Goal: Information Seeking & Learning: Learn about a topic

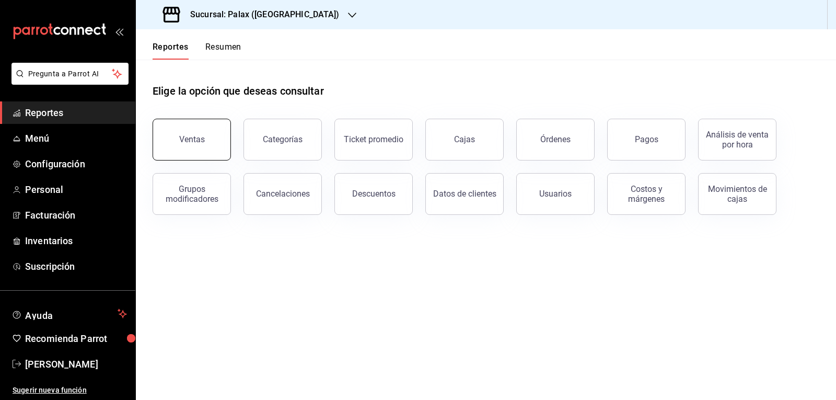
click at [189, 145] on button "Ventas" at bounding box center [192, 140] width 78 height 42
click at [189, 145] on html "Pregunta a Parrot AI Reportes Menú Configuración Personal Facturación Inventari…" at bounding box center [418, 200] width 836 height 400
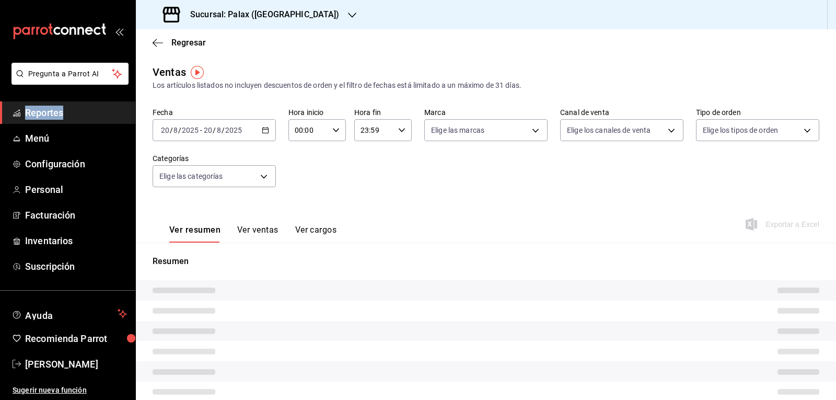
type input "15:00"
type input "PARROT,UBER_EATS,RAPPI,DIDI_FOOD,ONLINE"
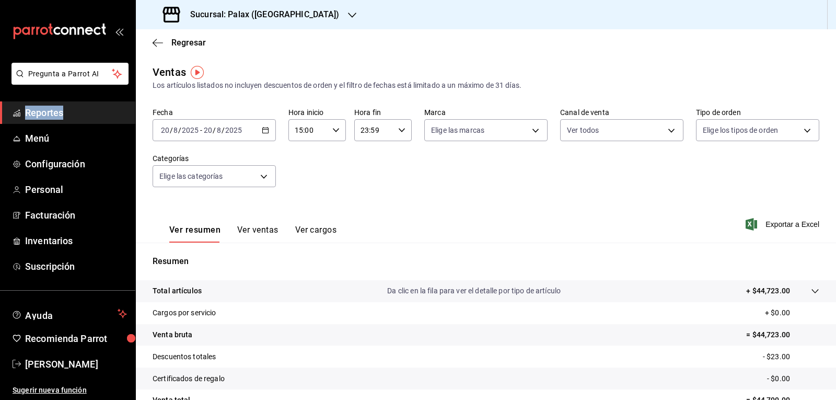
click at [264, 133] on \(Stroke\) "button" at bounding box center [265, 131] width 6 height 6
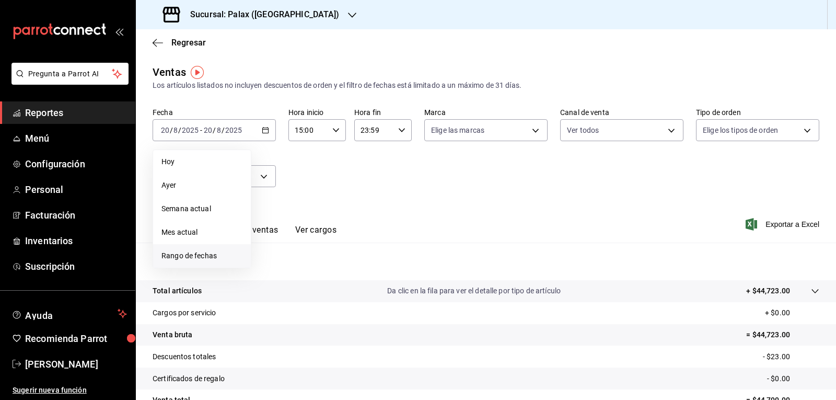
click at [215, 258] on span "Rango de fechas" at bounding box center [202, 255] width 81 height 11
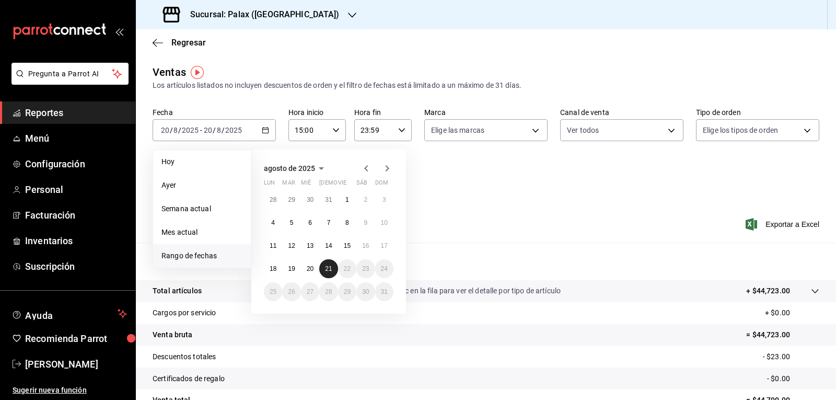
click at [330, 266] on abbr "21" at bounding box center [328, 268] width 7 height 7
click at [310, 269] on abbr "20" at bounding box center [310, 268] width 7 height 7
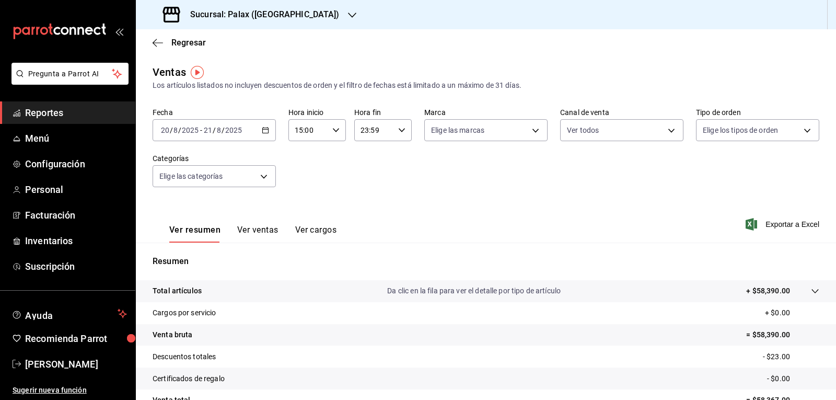
click at [334, 131] on \(Stroke\) "button" at bounding box center [336, 130] width 6 height 4
click at [297, 213] on span "23" at bounding box center [301, 215] width 12 height 8
type input "23:00"
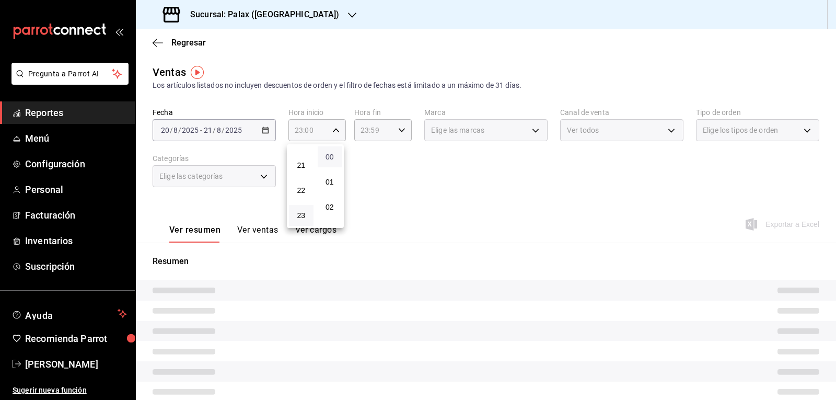
click at [327, 157] on span "00" at bounding box center [330, 157] width 12 height 8
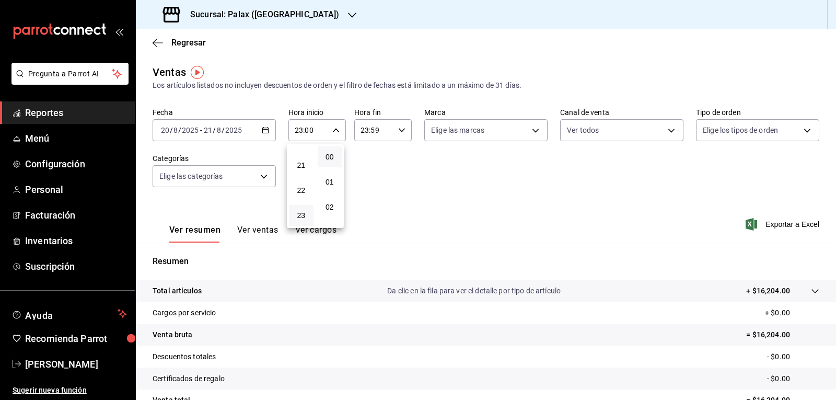
click at [400, 130] on div at bounding box center [418, 200] width 836 height 400
click at [400, 130] on icon "button" at bounding box center [401, 130] width 7 height 7
click at [369, 182] on span "07" at bounding box center [366, 180] width 12 height 8
click at [396, 159] on span "00" at bounding box center [395, 157] width 12 height 8
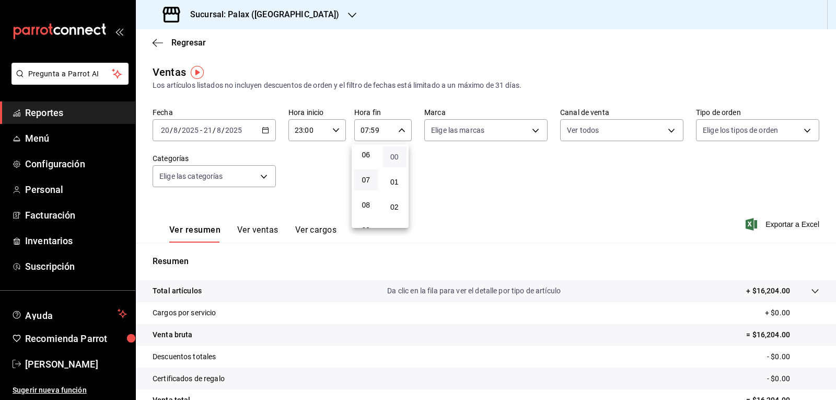
type input "07:00"
click at [434, 172] on div at bounding box center [418, 200] width 836 height 400
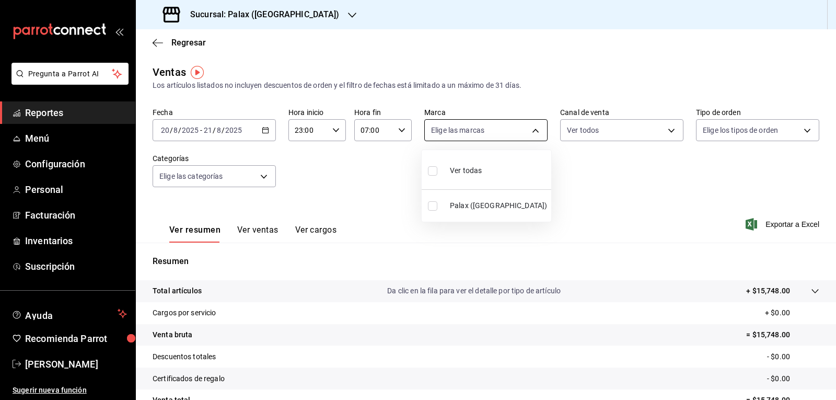
click at [532, 131] on body "Pregunta a Parrot AI Reportes Menú Configuración Personal Facturación Inventari…" at bounding box center [418, 200] width 836 height 400
click at [430, 170] on input "checkbox" at bounding box center [432, 170] width 9 height 9
checkbox input "true"
type input "8510d572-c45f-4696-9a08-afbf2d111022"
checkbox input "true"
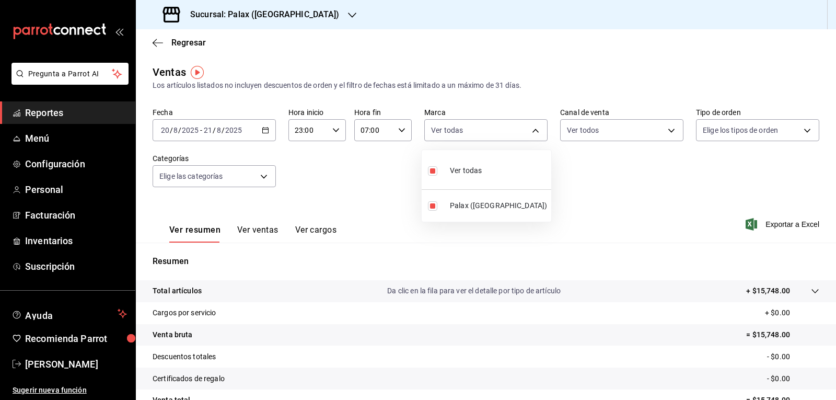
click at [665, 131] on div at bounding box center [418, 200] width 836 height 400
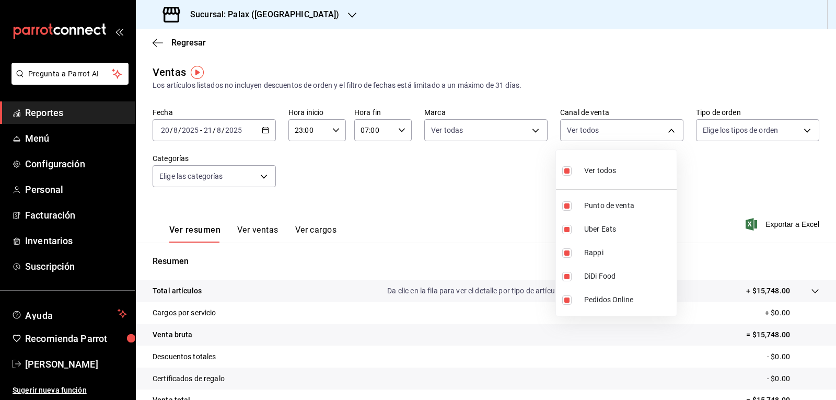
click at [665, 131] on body "Pregunta a Parrot AI Reportes Menú Configuración Personal Facturación Inventari…" at bounding box center [418, 200] width 836 height 400
click at [691, 161] on div at bounding box center [418, 200] width 836 height 400
click at [800, 130] on body "Pregunta a Parrot AI Reportes Menú Configuración Personal Facturación Inventari…" at bounding box center [418, 200] width 836 height 400
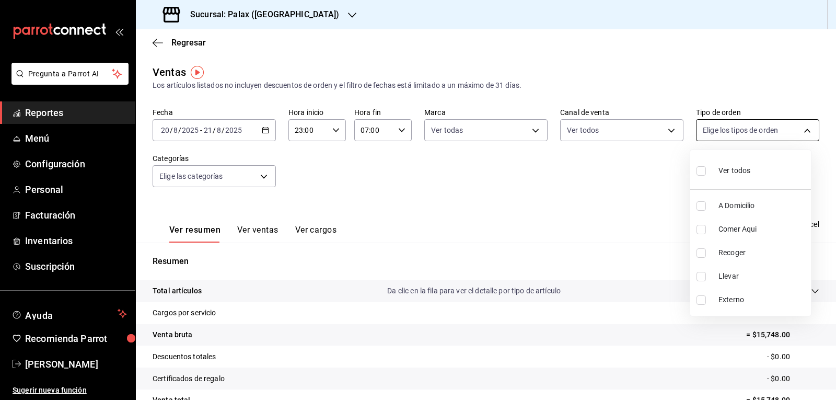
click at [800, 130] on div at bounding box center [418, 200] width 836 height 400
click at [800, 130] on body "Pregunta a Parrot AI Reportes Menú Configuración Personal Facturación Inventari…" at bounding box center [418, 200] width 836 height 400
click at [701, 170] on input "checkbox" at bounding box center [701, 170] width 9 height 9
checkbox input "true"
type input "6d325fbd-53e7-4f6b-8d89-6356796c0e8d,b8c2ff7f-0c1f-4fef-80cf-bc155c6bbc3b,a732b…"
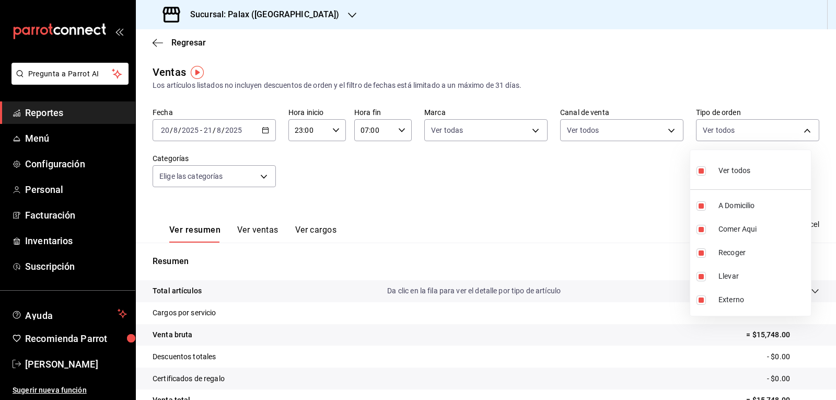
checkbox input "true"
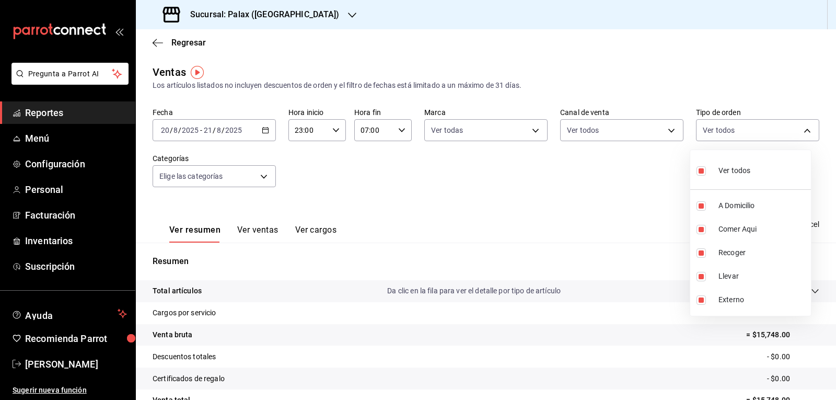
click at [643, 181] on div at bounding box center [418, 200] width 836 height 400
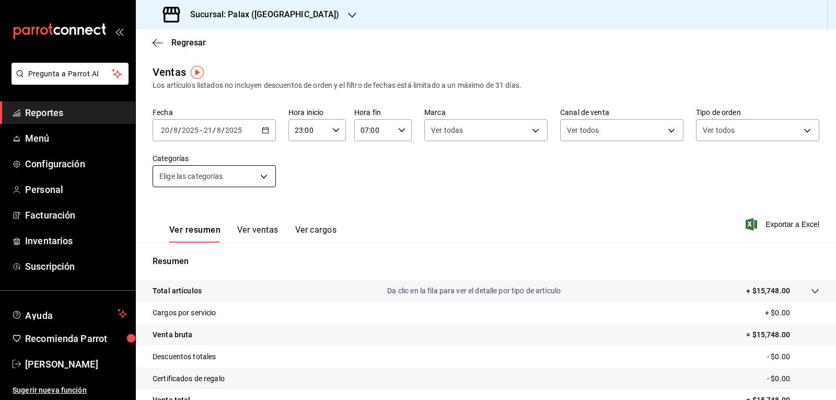
click at [261, 176] on body "Pregunta a Parrot AI Reportes Menú Configuración Personal Facturación Inventari…" at bounding box center [418, 200] width 836 height 400
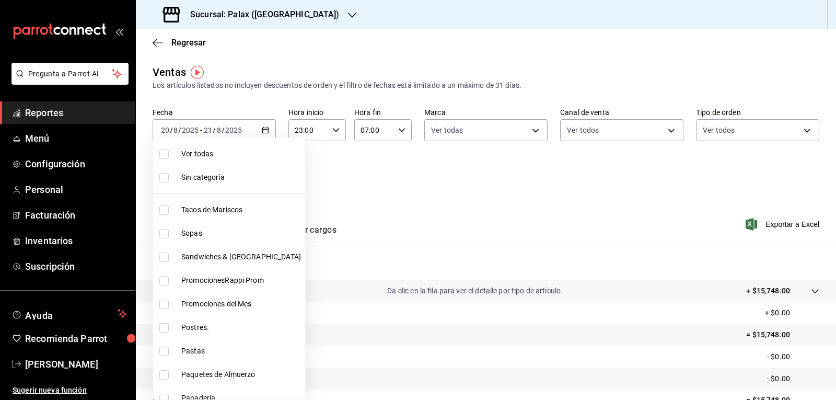
click at [164, 306] on input "checkbox" at bounding box center [163, 304] width 9 height 9
checkbox input "true"
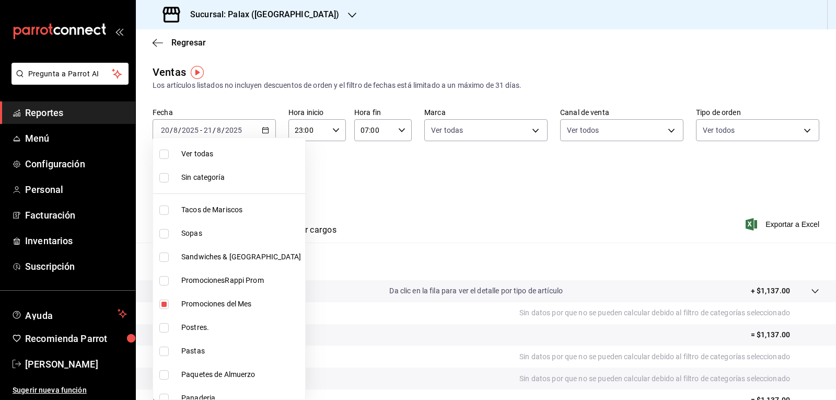
click at [159, 328] on li "Postres." at bounding box center [229, 328] width 152 height 24
type input "e3a7d4a2-e7c5-4f8c-a0a8-f604c2e2d742,5f074bd3-619d-4e10-94fa-620713841d38"
checkbox input "true"
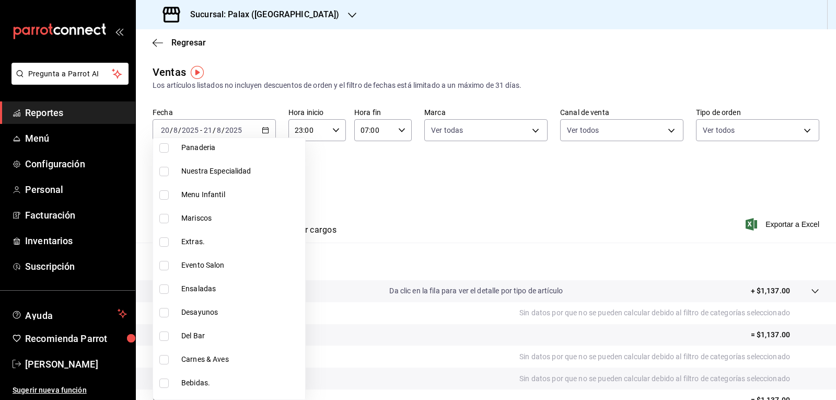
scroll to position [261, 0]
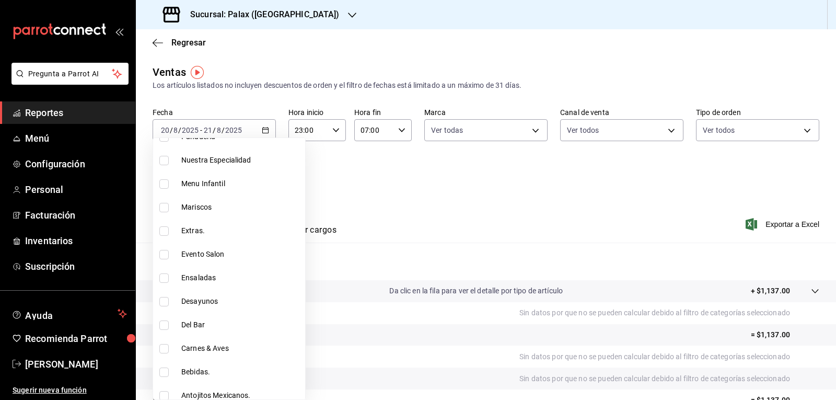
click at [165, 324] on input "checkbox" at bounding box center [163, 324] width 9 height 9
checkbox input "true"
type input "e3a7d4a2-e7c5-4f8c-a0a8-f604c2e2d742,5f074bd3-619d-4e10-94fa-620713841d38,e5fa1…"
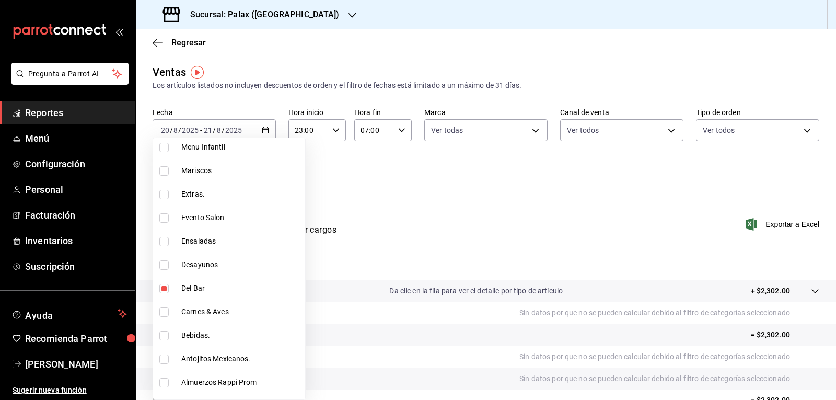
scroll to position [418, 0]
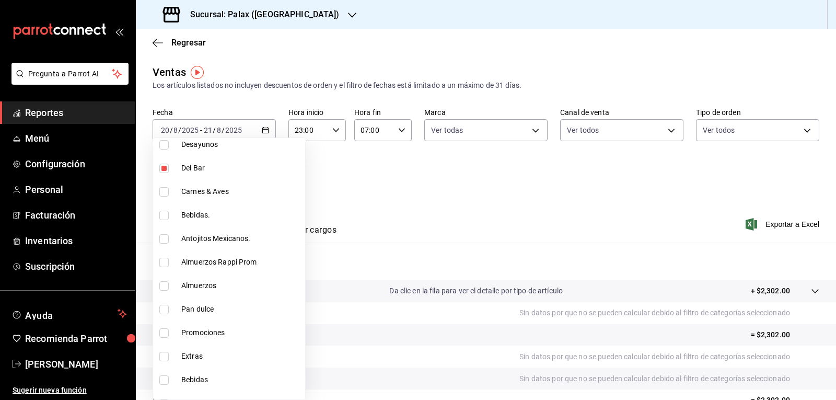
click at [163, 216] on input "checkbox" at bounding box center [163, 215] width 9 height 9
checkbox input "true"
type input "e3a7d4a2-e7c5-4f8c-a0a8-f604c2e2d742,5f074bd3-619d-4e10-94fa-620713841d38,e5fa1…"
click at [163, 238] on input "checkbox" at bounding box center [163, 238] width 9 height 9
checkbox input "true"
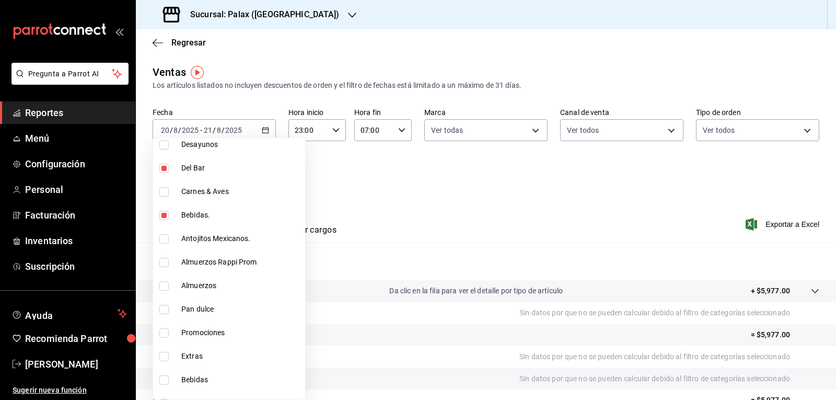
type input "e3a7d4a2-e7c5-4f8c-a0a8-f604c2e2d742,5f074bd3-619d-4e10-94fa-620713841d38,e5fa1…"
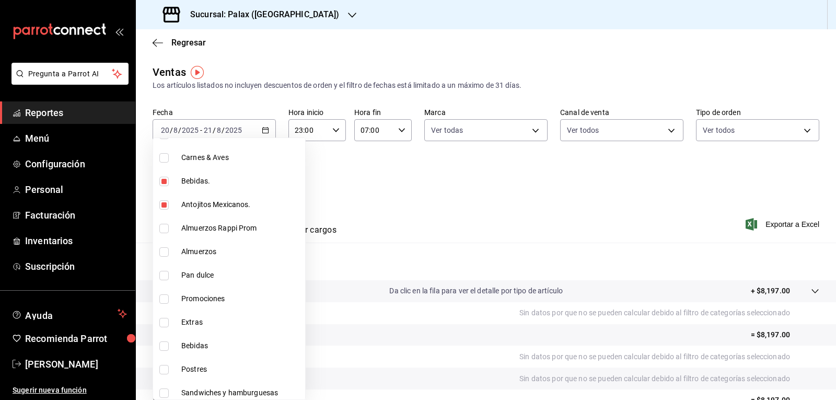
scroll to position [471, 0]
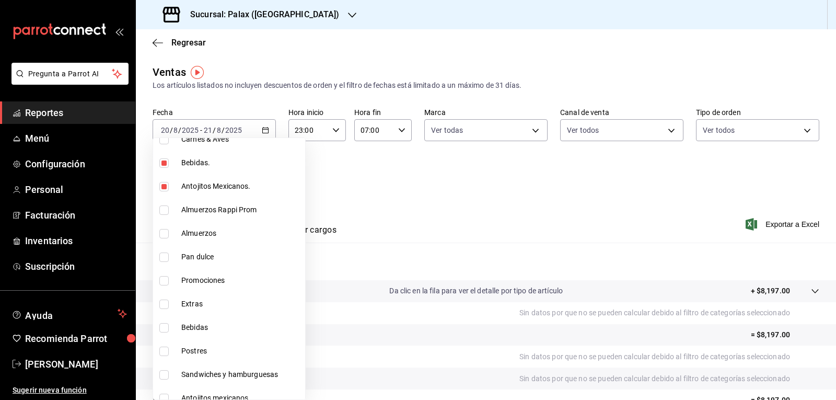
click at [164, 258] on input "checkbox" at bounding box center [163, 257] width 9 height 9
checkbox input "true"
type input "e3a7d4a2-e7c5-4f8c-a0a8-f604c2e2d742,5f074bd3-619d-4e10-94fa-620713841d38,e5fa1…"
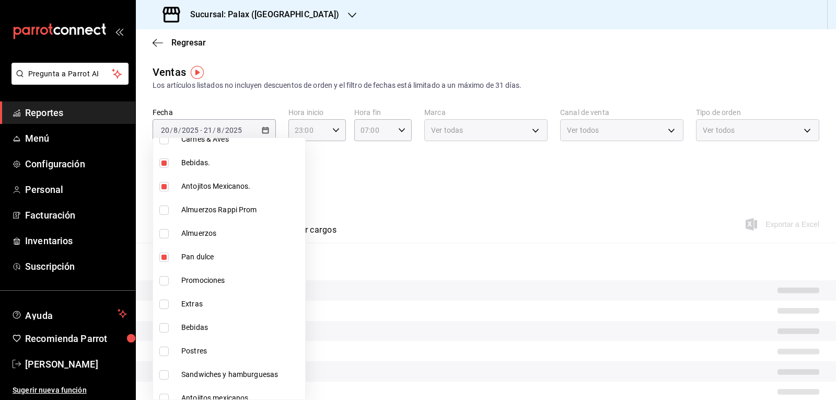
click at [162, 281] on input "checkbox" at bounding box center [163, 280] width 9 height 9
checkbox input "true"
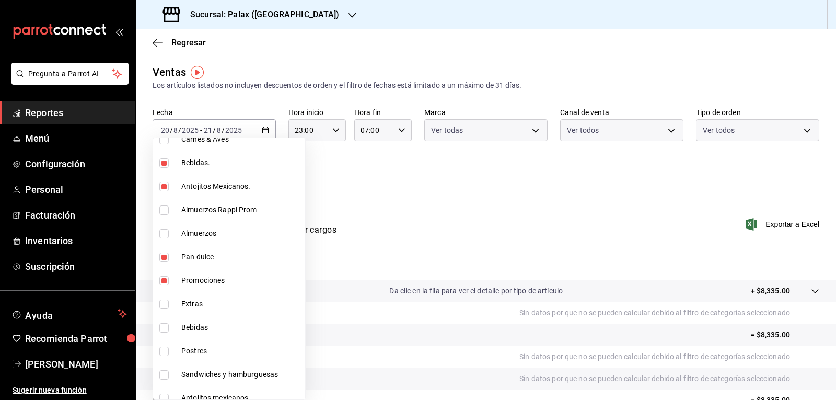
type input "e3a7d4a2-e7c5-4f8c-a0a8-f604c2e2d742,5f074bd3-619d-4e10-94fa-620713841d38,e5fa1…"
click at [163, 329] on input "checkbox" at bounding box center [163, 327] width 9 height 9
checkbox input "true"
type input "e3a7d4a2-e7c5-4f8c-a0a8-f604c2e2d742,5f074bd3-619d-4e10-94fa-620713841d38,e5fa1…"
click at [163, 352] on input "checkbox" at bounding box center [163, 351] width 9 height 9
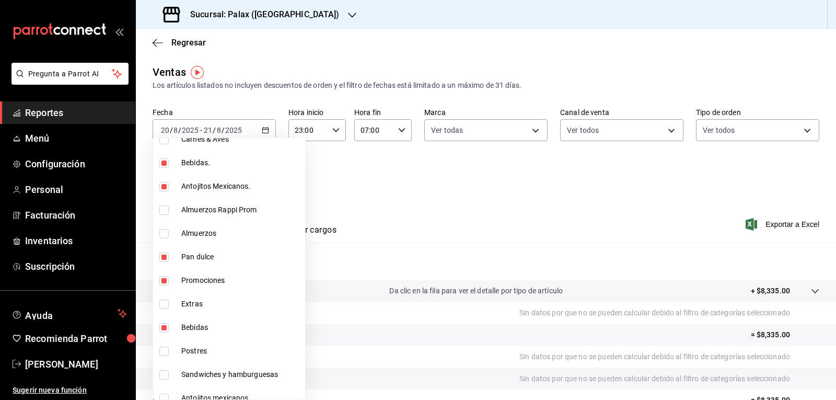
checkbox input "true"
type input "e3a7d4a2-e7c5-4f8c-a0a8-f604c2e2d742,5f074bd3-619d-4e10-94fa-620713841d38,e5fa1…"
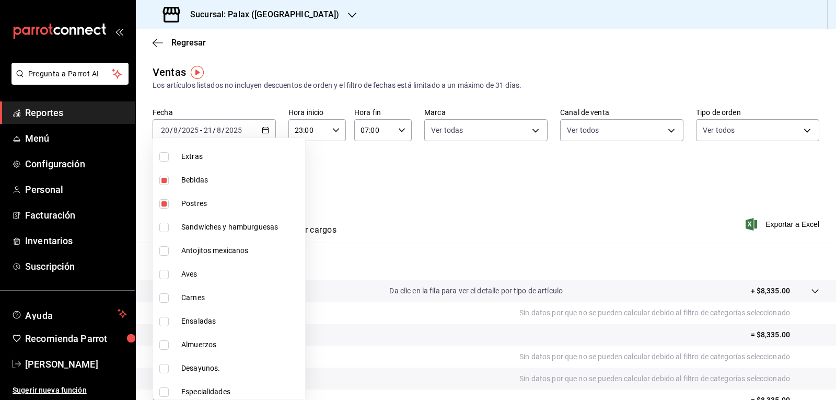
scroll to position [622, 0]
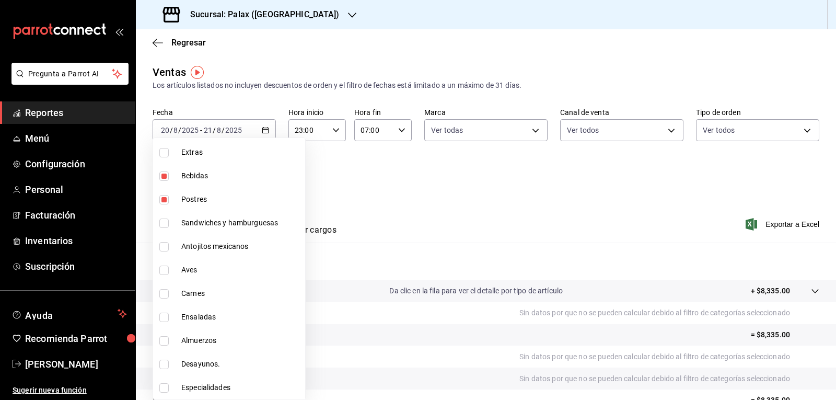
click at [164, 246] on input "checkbox" at bounding box center [163, 246] width 9 height 9
checkbox input "true"
type input "e3a7d4a2-e7c5-4f8c-a0a8-f604c2e2d742,5f074bd3-619d-4e10-94fa-620713841d38,e5fa1…"
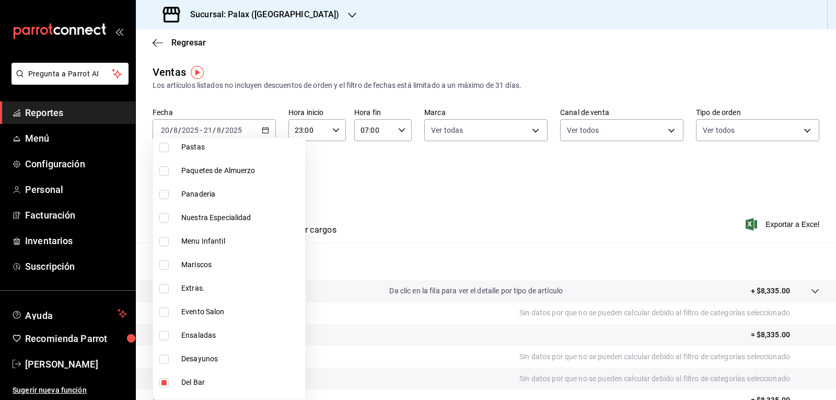
scroll to position [152, 0]
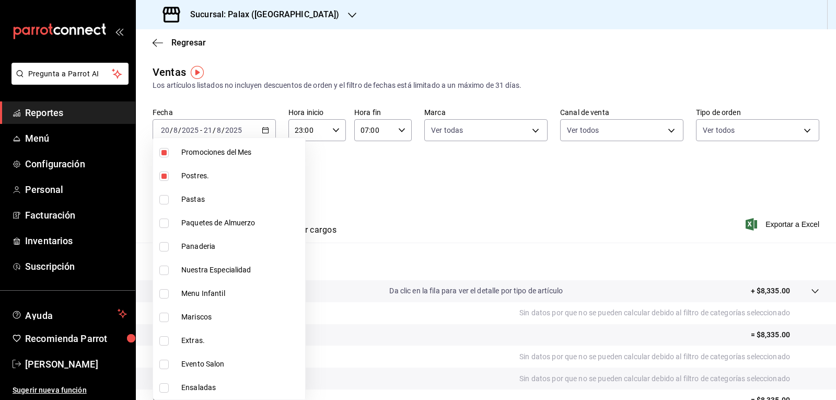
click at [163, 245] on input "checkbox" at bounding box center [163, 246] width 9 height 9
checkbox input "true"
type input "e3a7d4a2-e7c5-4f8c-a0a8-f604c2e2d742,5f074bd3-619d-4e10-94fa-620713841d38,e5fa1…"
click at [378, 209] on div at bounding box center [418, 200] width 836 height 400
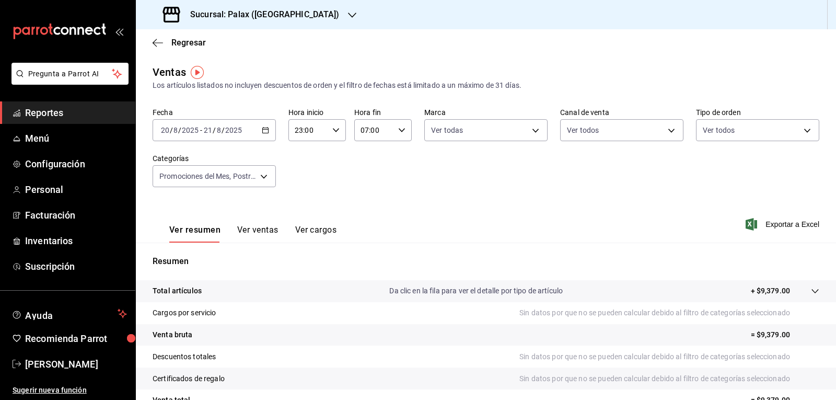
click at [254, 232] on button "Ver ventas" at bounding box center [257, 234] width 41 height 18
